Goal: Task Accomplishment & Management: Manage account settings

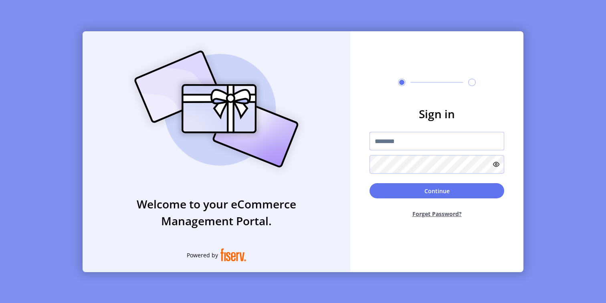
click at [393, 143] on input "text" at bounding box center [436, 141] width 135 height 18
type input "**********"
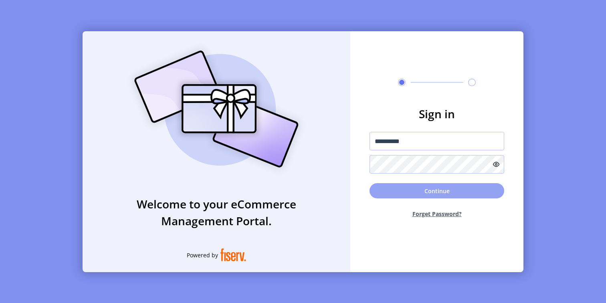
click at [390, 190] on button "Continue" at bounding box center [436, 190] width 135 height 15
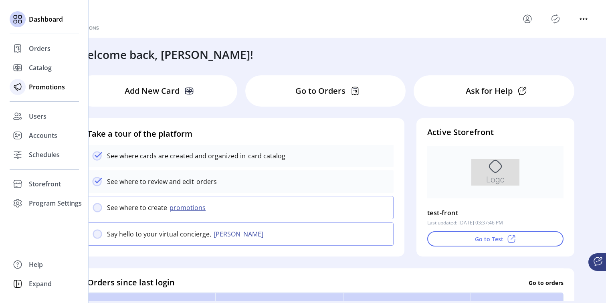
click at [42, 86] on span "Promotions" at bounding box center [47, 87] width 36 height 10
click at [35, 89] on span "Promotions" at bounding box center [47, 87] width 36 height 10
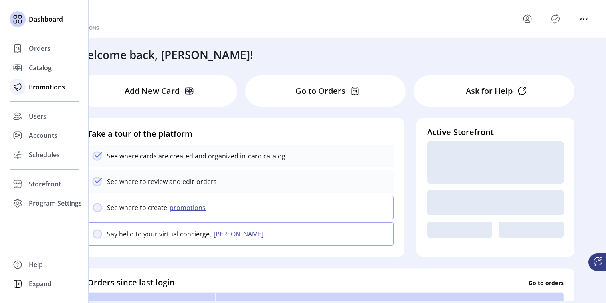
click at [44, 90] on span "Promotions" at bounding box center [47, 87] width 36 height 10
click at [36, 86] on span "Promotions" at bounding box center [47, 87] width 36 height 10
click at [17, 87] on icon at bounding box center [17, 87] width 13 height 13
click at [37, 69] on span "Catalog" at bounding box center [40, 68] width 23 height 10
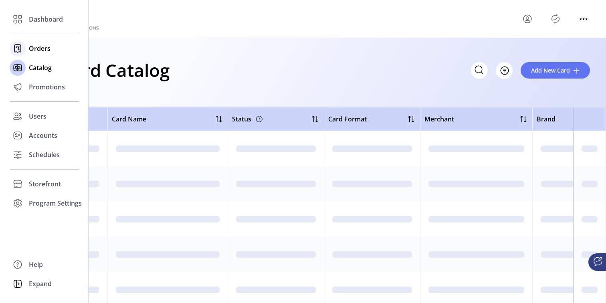
click at [38, 50] on span "Orders" at bounding box center [40, 49] width 22 height 10
click at [39, 86] on span "Promotions" at bounding box center [47, 87] width 36 height 10
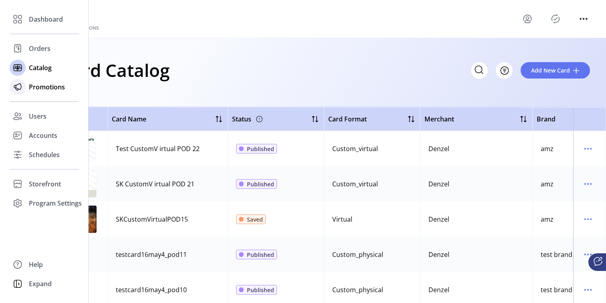
click at [35, 91] on span "Promotions" at bounding box center [47, 87] width 36 height 10
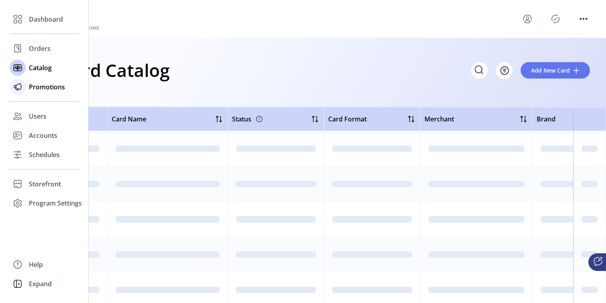
click at [48, 78] on div "Promotions" at bounding box center [44, 86] width 69 height 19
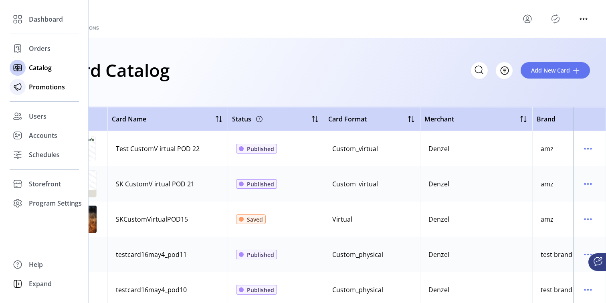
click at [44, 85] on span "Promotions" at bounding box center [47, 87] width 36 height 10
click at [36, 115] on span "Users" at bounding box center [38, 116] width 18 height 10
click at [60, 136] on div "Accounts" at bounding box center [44, 135] width 69 height 19
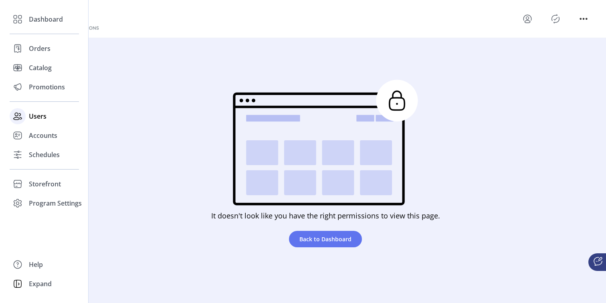
click at [48, 117] on div "Users" at bounding box center [44, 116] width 69 height 19
click at [48, 90] on span "Promotions" at bounding box center [47, 87] width 36 height 10
click at [14, 87] on icon at bounding box center [17, 87] width 7 height 6
click at [39, 119] on span "Users" at bounding box center [38, 116] width 18 height 10
click at [42, 68] on span "Catalog" at bounding box center [40, 68] width 23 height 10
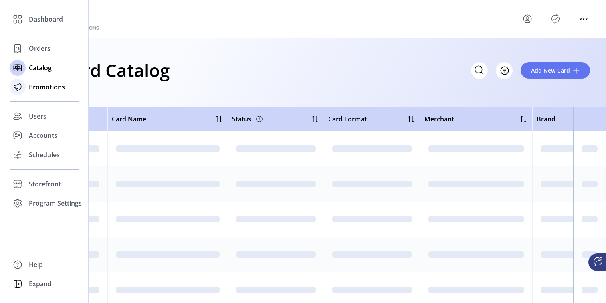
click at [45, 87] on span "Promotions" at bounding box center [47, 87] width 36 height 10
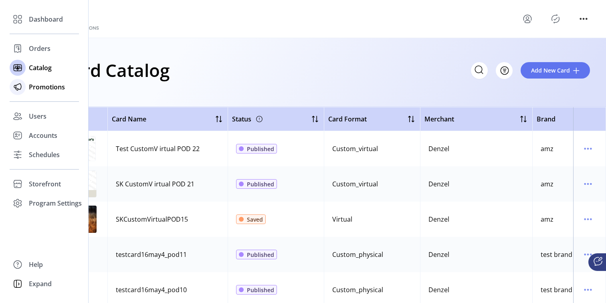
click at [45, 87] on span "Promotions" at bounding box center [47, 87] width 36 height 10
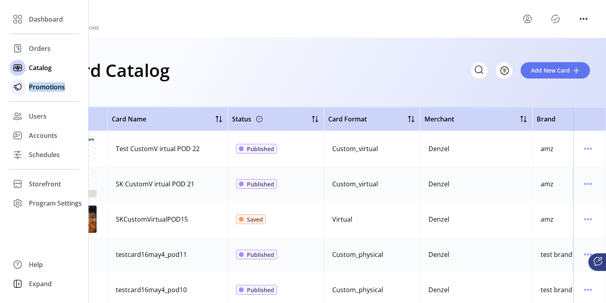
click at [45, 87] on span "Promotions" at bounding box center [47, 87] width 36 height 10
click at [20, 90] on icon at bounding box center [17, 87] width 13 height 13
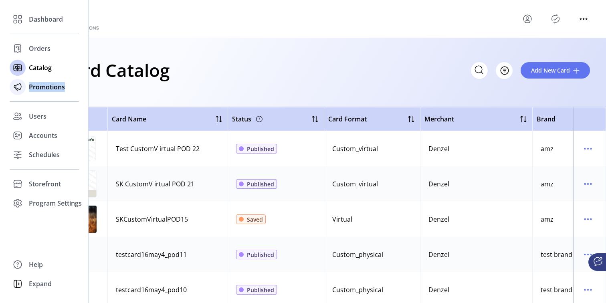
click at [20, 90] on icon at bounding box center [17, 87] width 13 height 13
click at [33, 114] on span "Users" at bounding box center [38, 116] width 18 height 10
click at [42, 140] on span "Accounts" at bounding box center [43, 136] width 28 height 10
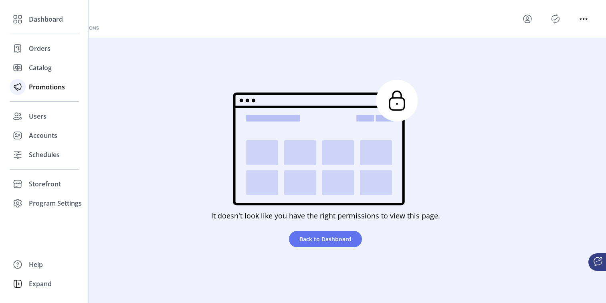
click at [36, 86] on span "Promotions" at bounding box center [47, 87] width 36 height 10
click at [36, 50] on span "Orders" at bounding box center [40, 49] width 22 height 10
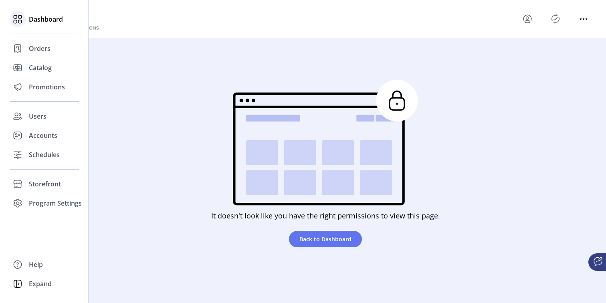
click at [41, 16] on span "Dashboard" at bounding box center [46, 19] width 34 height 10
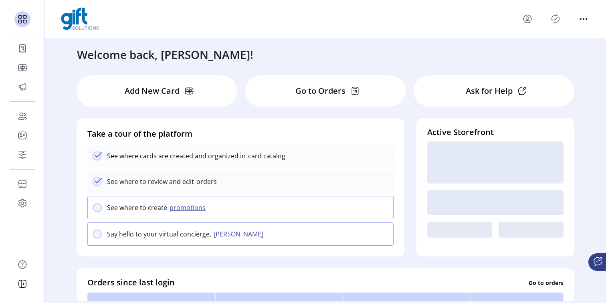
click at [175, 211] on button "promotions" at bounding box center [188, 208] width 43 height 10
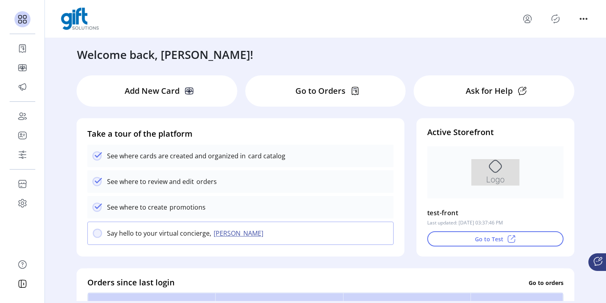
click at [185, 207] on p "promotions" at bounding box center [186, 207] width 38 height 10
click at [159, 209] on p "See where to create" at bounding box center [137, 207] width 60 height 10
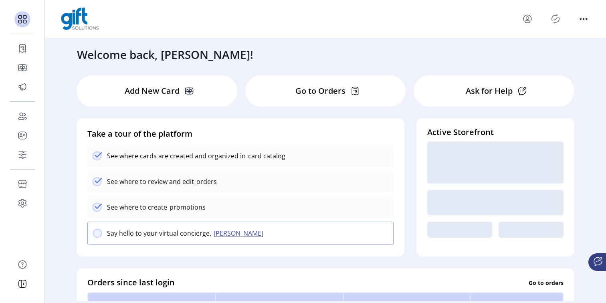
click at [182, 210] on p "promotions" at bounding box center [186, 207] width 38 height 10
click at [204, 184] on p "orders" at bounding box center [205, 182] width 23 height 10
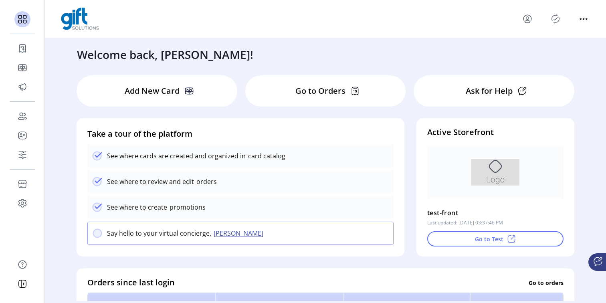
click at [218, 235] on button "[PERSON_NAME]" at bounding box center [239, 233] width 57 height 10
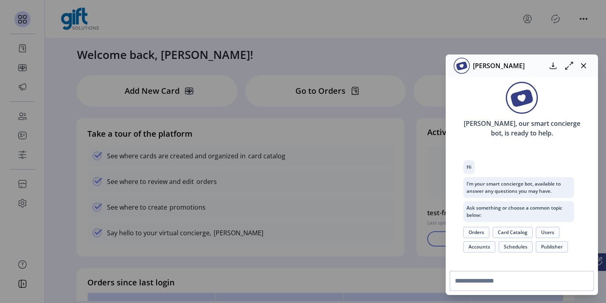
click at [495, 279] on input "text" at bounding box center [522, 281] width 144 height 20
click at [585, 65] on icon "button" at bounding box center [583, 65] width 6 height 6
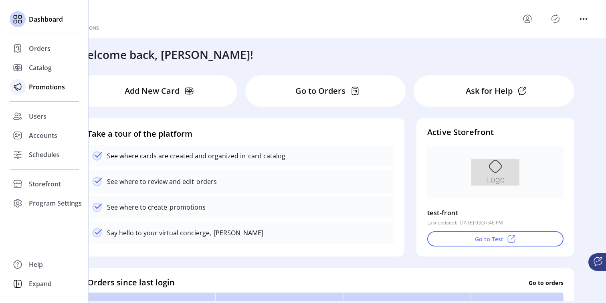
click at [45, 91] on span "Promotions" at bounding box center [47, 87] width 36 height 10
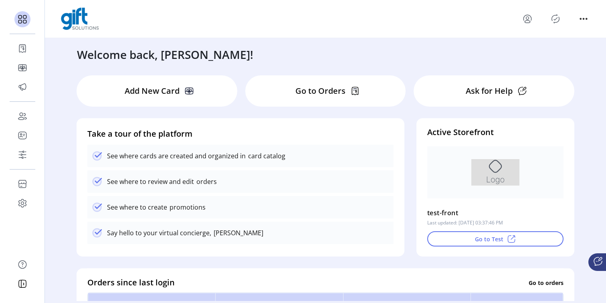
click at [528, 20] on icon "menu" at bounding box center [527, 21] width 6 height 2
click at [550, 49] on span "Sign Out" at bounding box center [556, 50] width 60 height 6
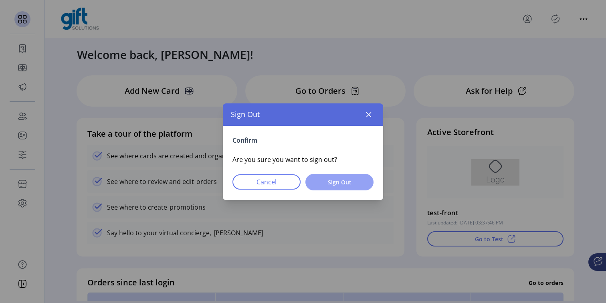
click at [345, 178] on span "Sign Out" at bounding box center [339, 182] width 47 height 8
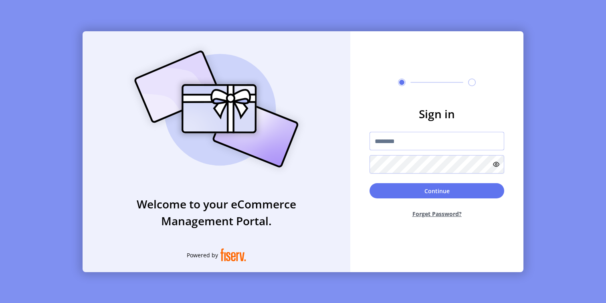
click at [399, 143] on input "text" at bounding box center [436, 141] width 135 height 18
type input "**********"
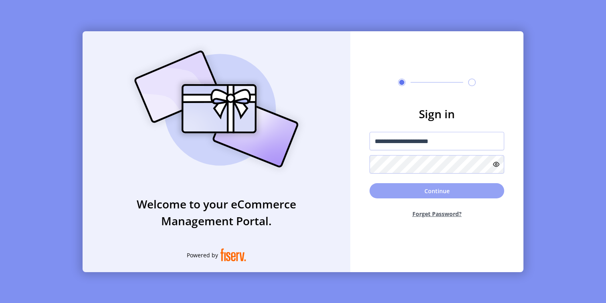
click at [427, 192] on button "Continue" at bounding box center [436, 190] width 135 height 15
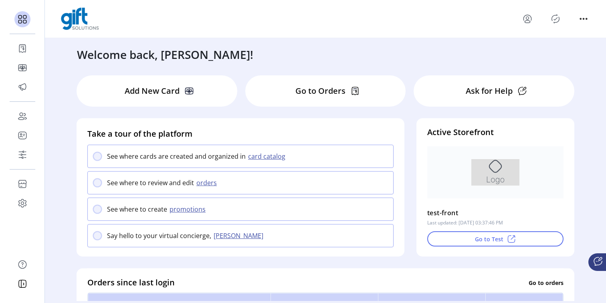
click at [194, 209] on button "promotions" at bounding box center [188, 209] width 43 height 10
click at [194, 209] on p "promotions" at bounding box center [186, 209] width 38 height 10
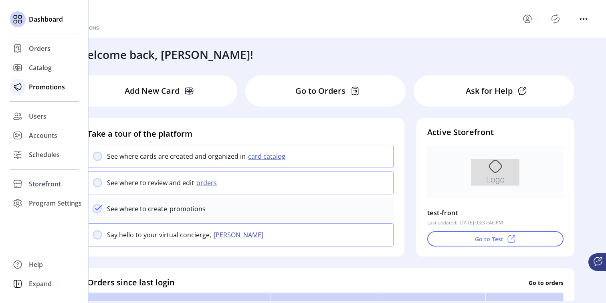
click at [38, 87] on span "Promotions" at bounding box center [47, 87] width 36 height 10
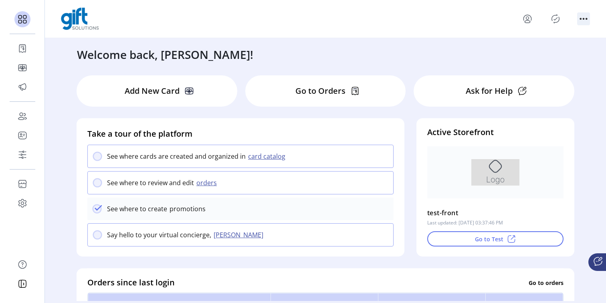
click at [585, 19] on icon "menu" at bounding box center [583, 18] width 13 height 13
click at [467, 17] on div at bounding box center [325, 19] width 529 height 22
